Goal: Task Accomplishment & Management: Manage account settings

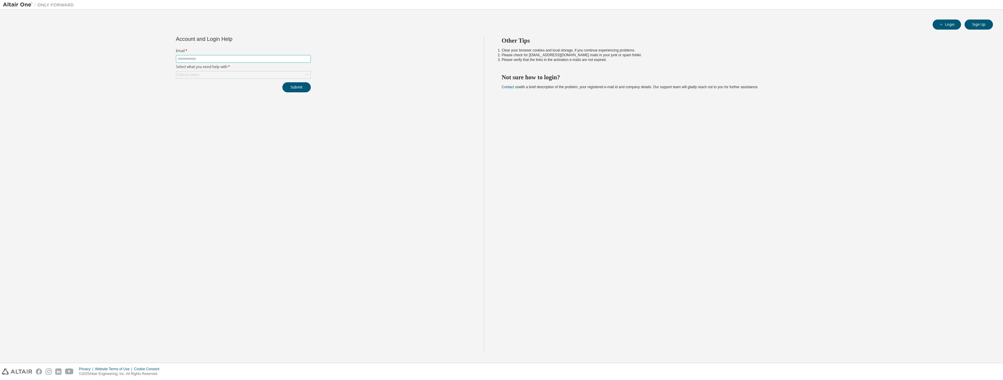
click at [198, 61] on input "text" at bounding box center [243, 58] width 132 height 5
type input "**********"
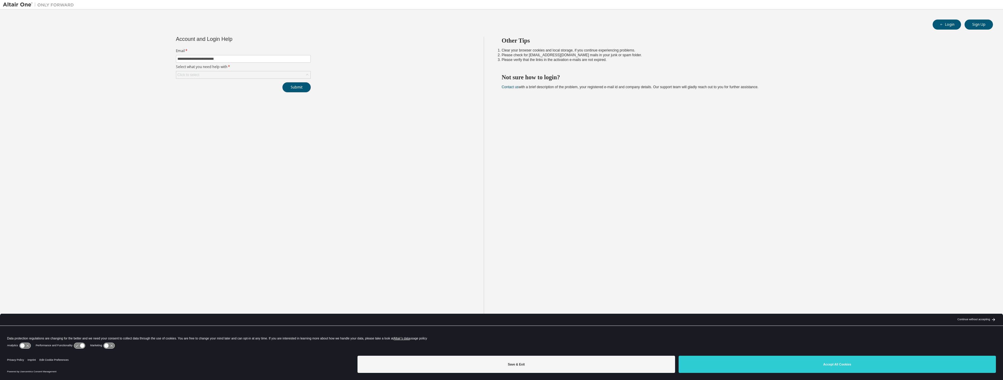
click at [289, 84] on button "Submit" at bounding box center [296, 87] width 28 height 10
click at [238, 90] on div "Click to select" at bounding box center [243, 88] width 134 height 7
click at [209, 104] on li "I forgot my password" at bounding box center [243, 106] width 133 height 8
click at [291, 88] on button "Submit" at bounding box center [296, 87] width 28 height 10
click at [294, 90] on button "Submit" at bounding box center [296, 87] width 28 height 10
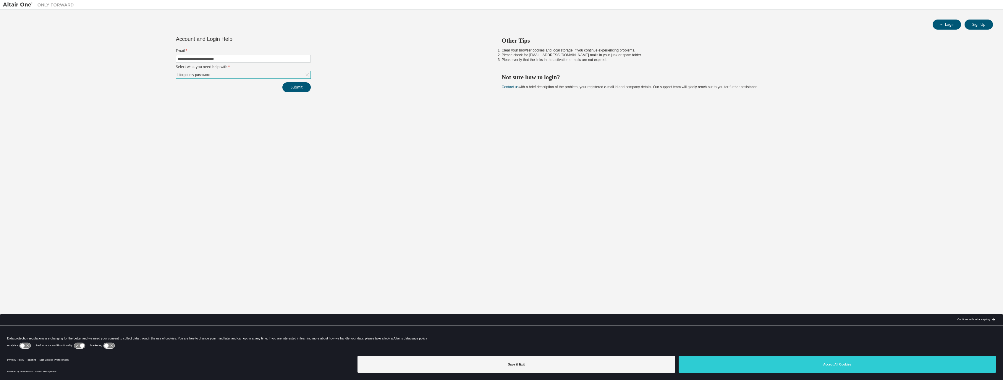
click at [302, 76] on div "I forgot my password" at bounding box center [243, 74] width 134 height 7
click at [222, 94] on li "I forgot my password" at bounding box center [243, 92] width 133 height 8
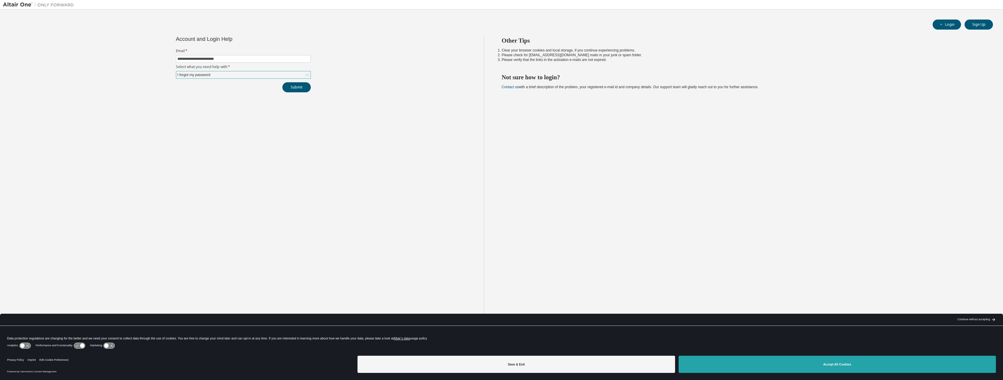
click at [786, 371] on button "Accept All Cookies" at bounding box center [837, 364] width 317 height 17
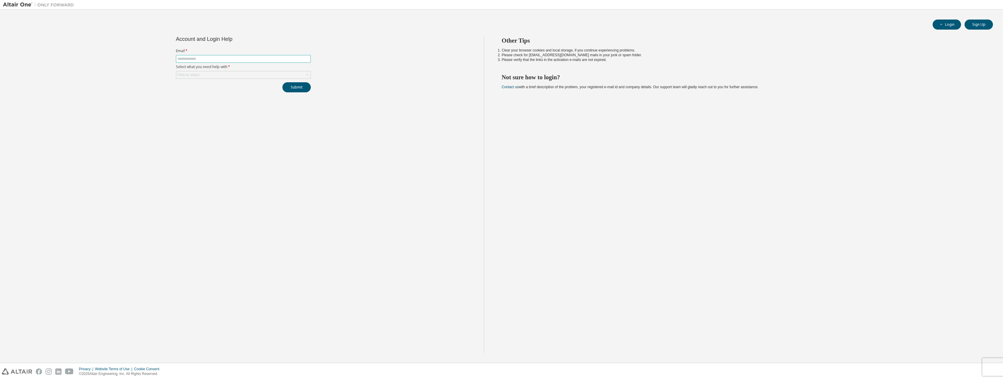
click at [211, 59] on input "text" at bounding box center [243, 58] width 132 height 5
type input "**********"
click at [206, 72] on div "Click to select" at bounding box center [243, 74] width 134 height 7
click at [203, 94] on li "I forgot my password" at bounding box center [243, 92] width 133 height 8
click at [308, 86] on button "Submit" at bounding box center [296, 87] width 28 height 10
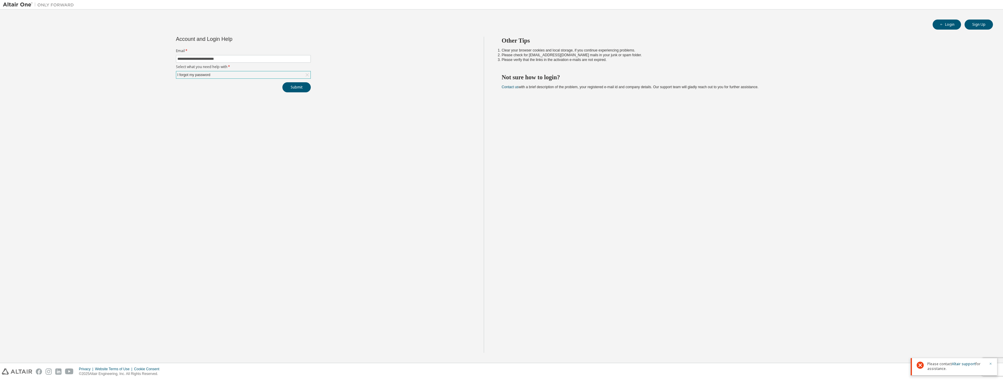
click at [992, 362] on icon "button" at bounding box center [991, 364] width 4 height 4
click at [305, 89] on button "Submit" at bounding box center [296, 87] width 28 height 10
click at [990, 363] on icon "button" at bounding box center [991, 364] width 4 height 4
click at [684, 252] on div "Other Tips Clear your browser cookies and local storage, if you continue experi…" at bounding box center [742, 195] width 517 height 316
